Goal: Check status: Check status

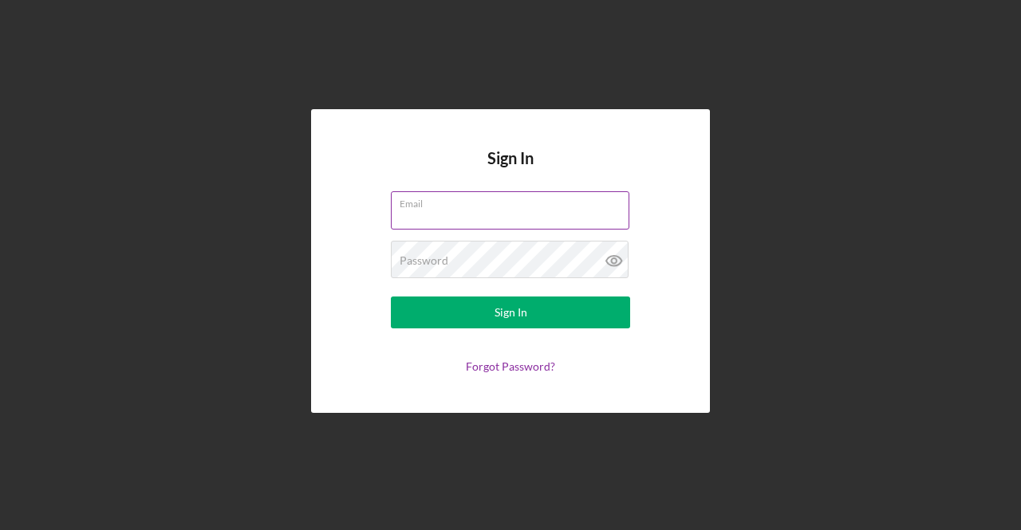
drag, startPoint x: 508, startPoint y: 203, endPoint x: 510, endPoint y: 222, distance: 20.1
click at [508, 203] on label "Email" at bounding box center [514, 201] width 230 height 18
click at [508, 203] on input "Email" at bounding box center [510, 210] width 238 height 38
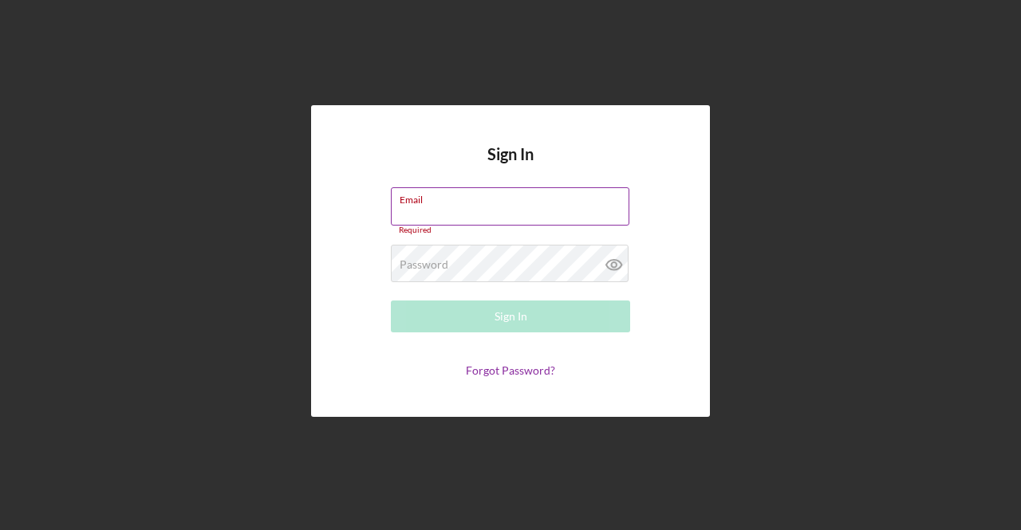
click at [488, 199] on div "Email Required" at bounding box center [510, 211] width 239 height 48
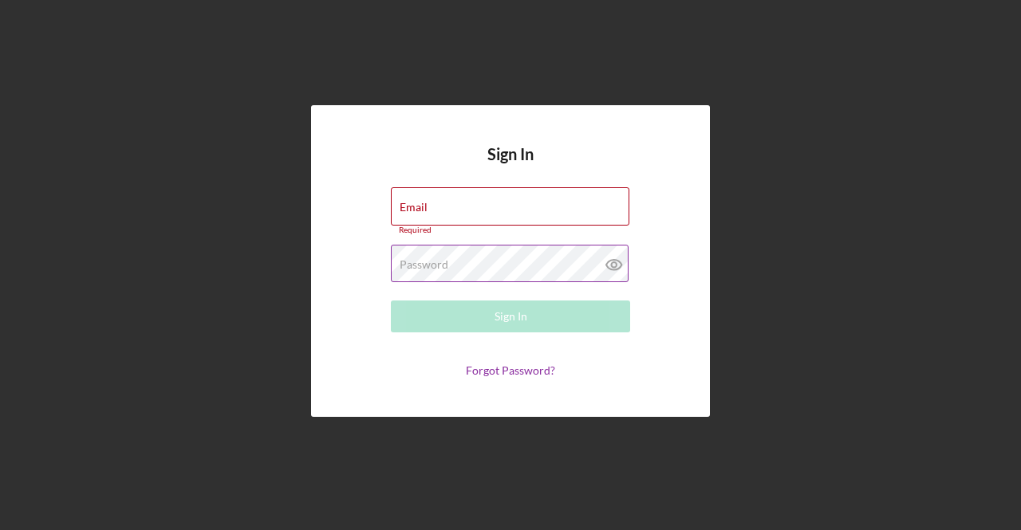
click at [490, 262] on div "Password Required" at bounding box center [510, 265] width 239 height 40
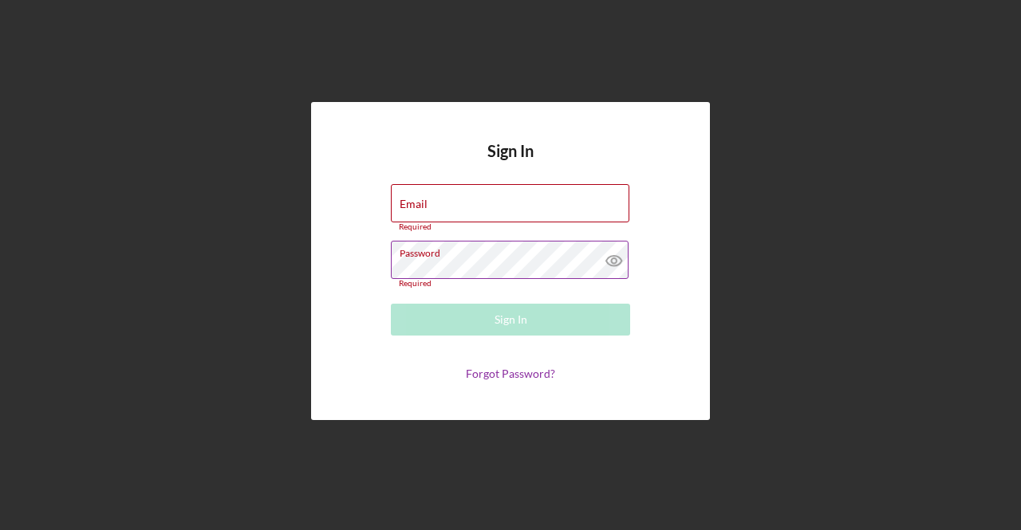
type input "[EMAIL_ADDRESS][DOMAIN_NAME]"
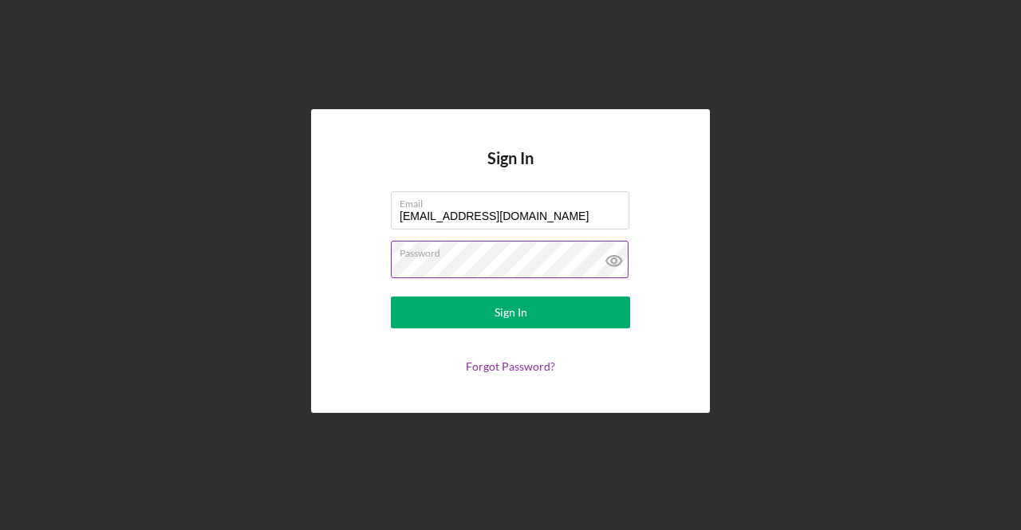
click at [391, 297] on button "Sign In" at bounding box center [510, 313] width 239 height 32
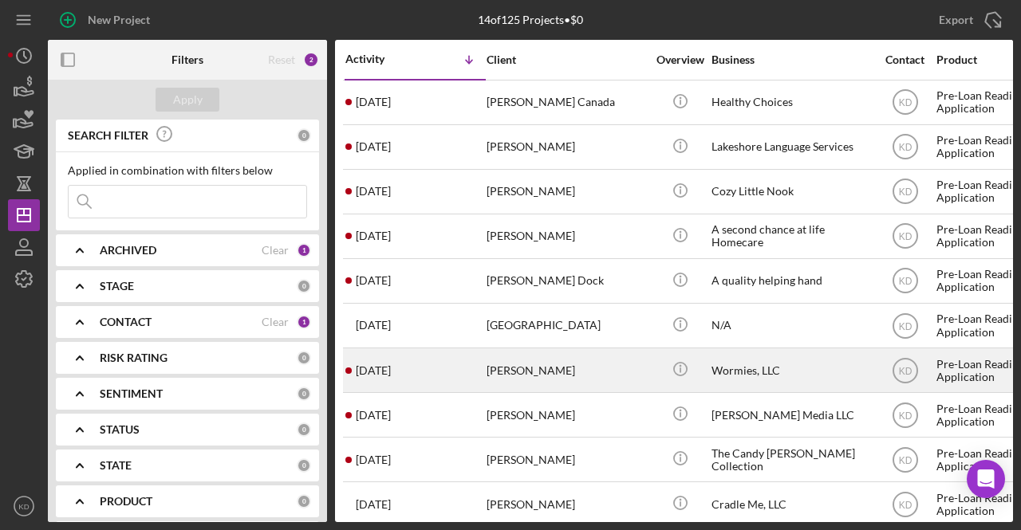
click at [476, 371] on div "[DATE] [PERSON_NAME]" at bounding box center [415, 370] width 140 height 42
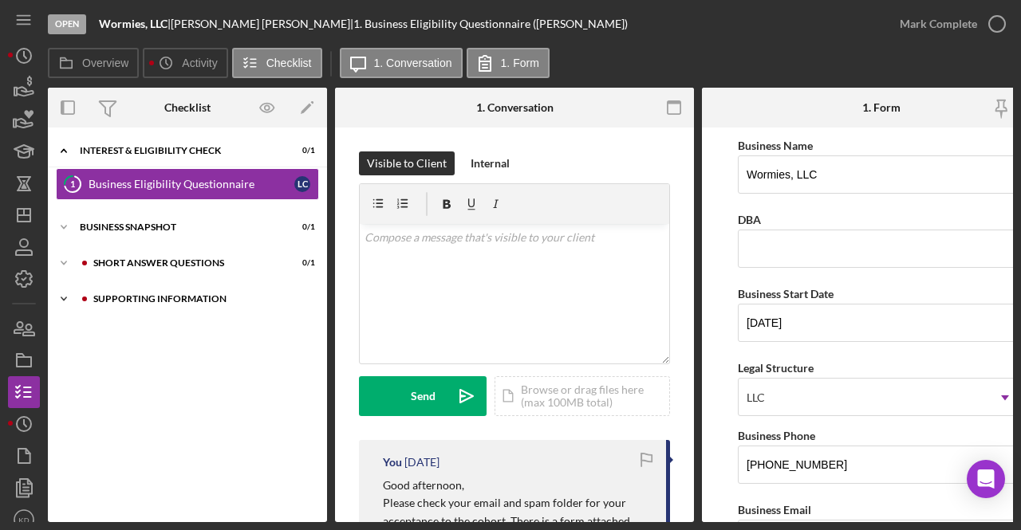
click at [192, 294] on div "Supporting Information" at bounding box center [200, 299] width 214 height 10
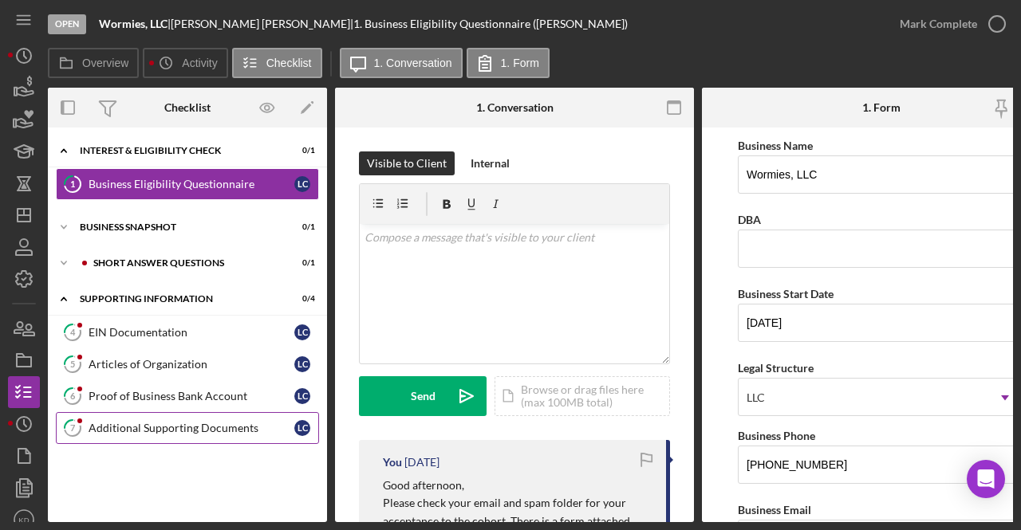
click at [143, 430] on div "Additional Supporting Documents" at bounding box center [192, 428] width 206 height 13
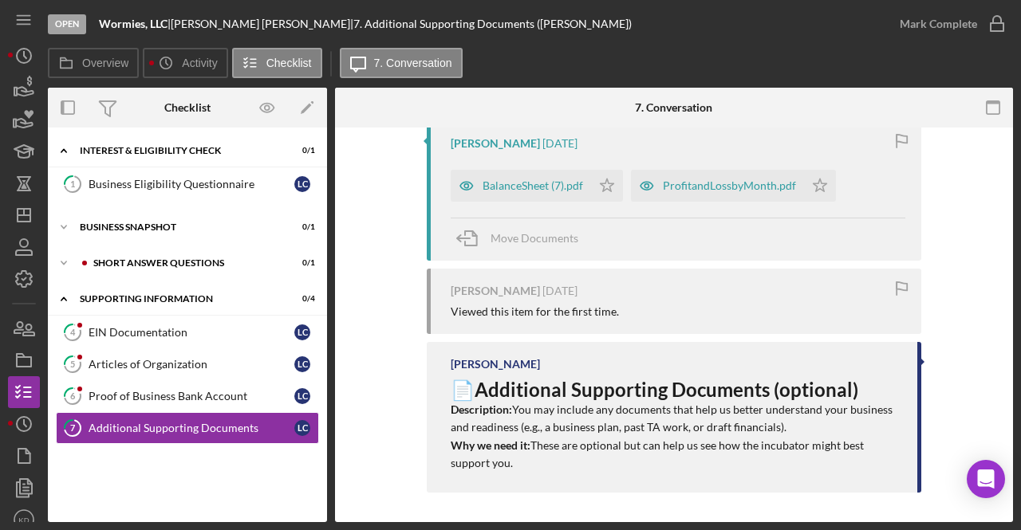
scroll to position [319, 0]
click at [138, 405] on link "6 Proof of Business Bank Account L C" at bounding box center [187, 396] width 263 height 32
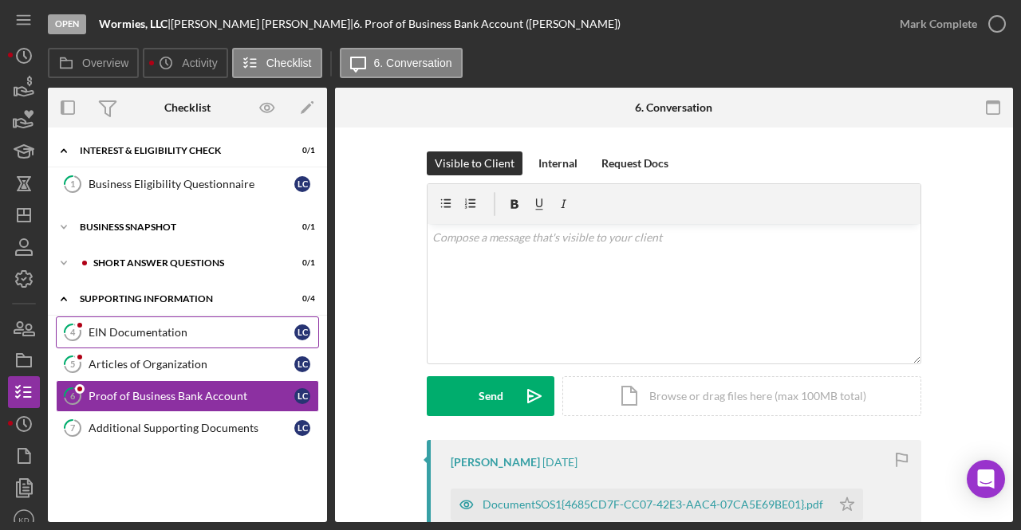
click at [137, 324] on link "4 EIN Documentation L C" at bounding box center [187, 333] width 263 height 32
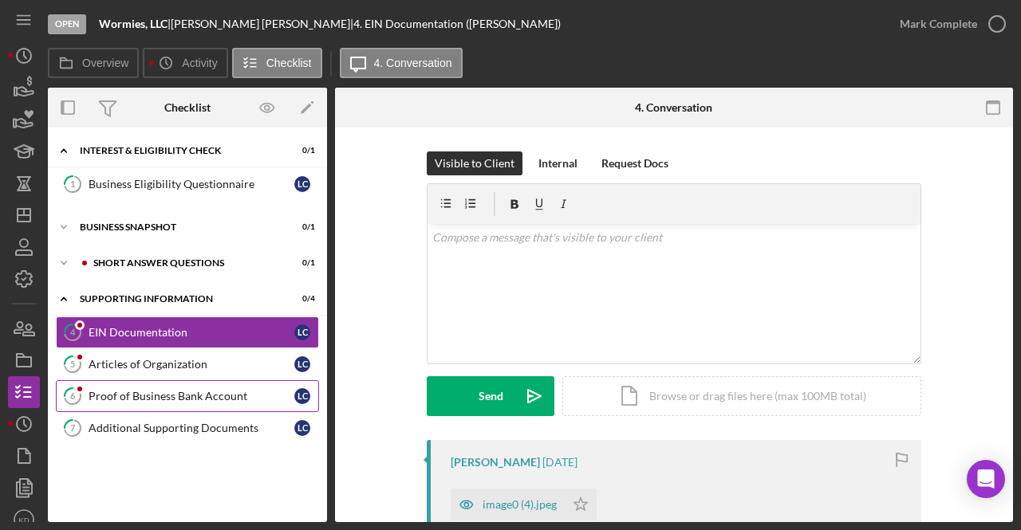
click at [128, 392] on div "Proof of Business Bank Account" at bounding box center [192, 396] width 206 height 13
